Goal: Transaction & Acquisition: Purchase product/service

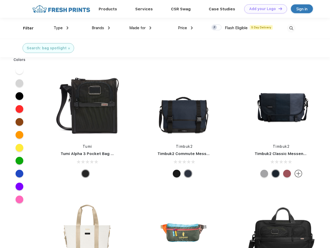
click at [263, 9] on link "Add your Logo Design Tool" at bounding box center [265, 8] width 43 height 9
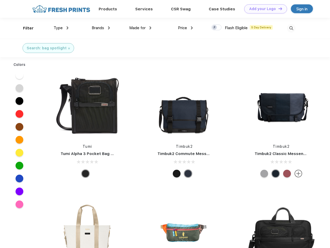
click at [0, 0] on div "Design Tool" at bounding box center [0, 0] width 0 height 0
click at [278, 9] on link "Add your Logo Design Tool" at bounding box center [265, 8] width 43 height 9
click at [25, 28] on div "Filter" at bounding box center [28, 28] width 11 height 6
click at [61, 28] on span "Type" at bounding box center [58, 28] width 9 height 5
click at [101, 28] on span "Brands" at bounding box center [98, 28] width 12 height 5
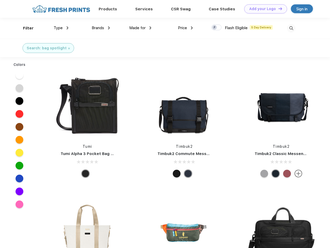
click at [140, 28] on span "Made for" at bounding box center [137, 28] width 16 height 5
click at [185, 28] on span "Price" at bounding box center [182, 28] width 9 height 5
click at [216, 28] on div at bounding box center [216, 28] width 10 height 6
click at [215, 28] on input "checkbox" at bounding box center [212, 25] width 3 height 3
click at [291, 28] on img at bounding box center [291, 28] width 9 height 9
